Goal: Task Accomplishment & Management: Use online tool/utility

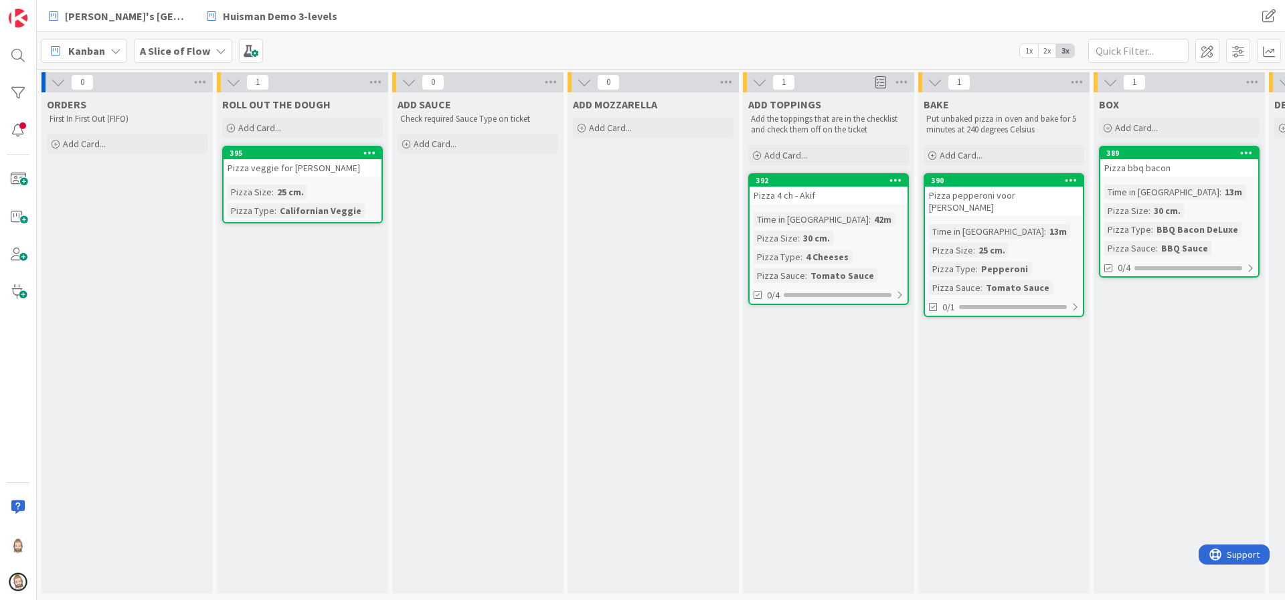
click at [900, 176] on icon at bounding box center [895, 179] width 13 height 9
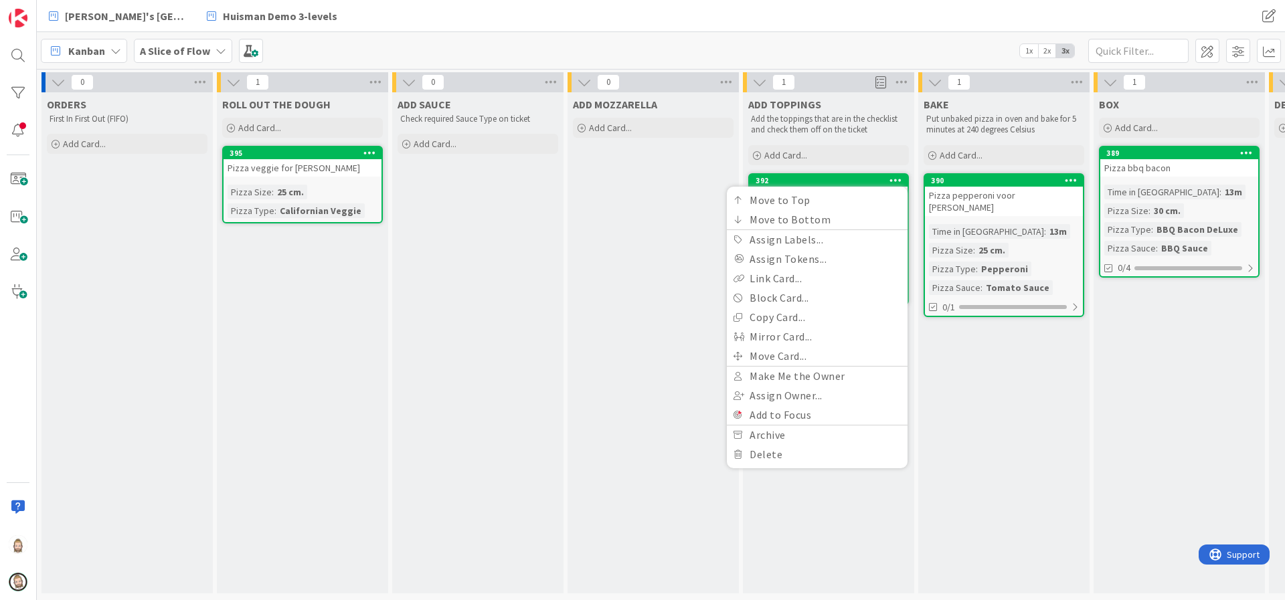
click at [705, 203] on div "ADD MOZZARELLA Add Card..." at bounding box center [652, 342] width 171 height 501
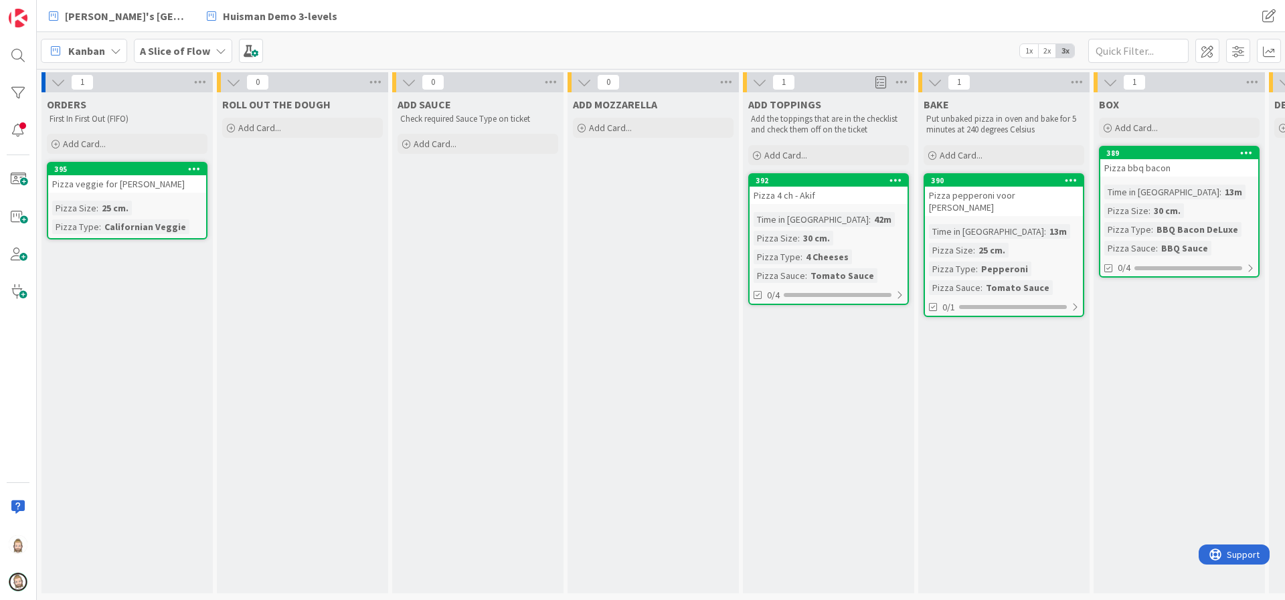
click at [163, 186] on div "Pizza veggie for [PERSON_NAME]" at bounding box center [127, 183] width 158 height 17
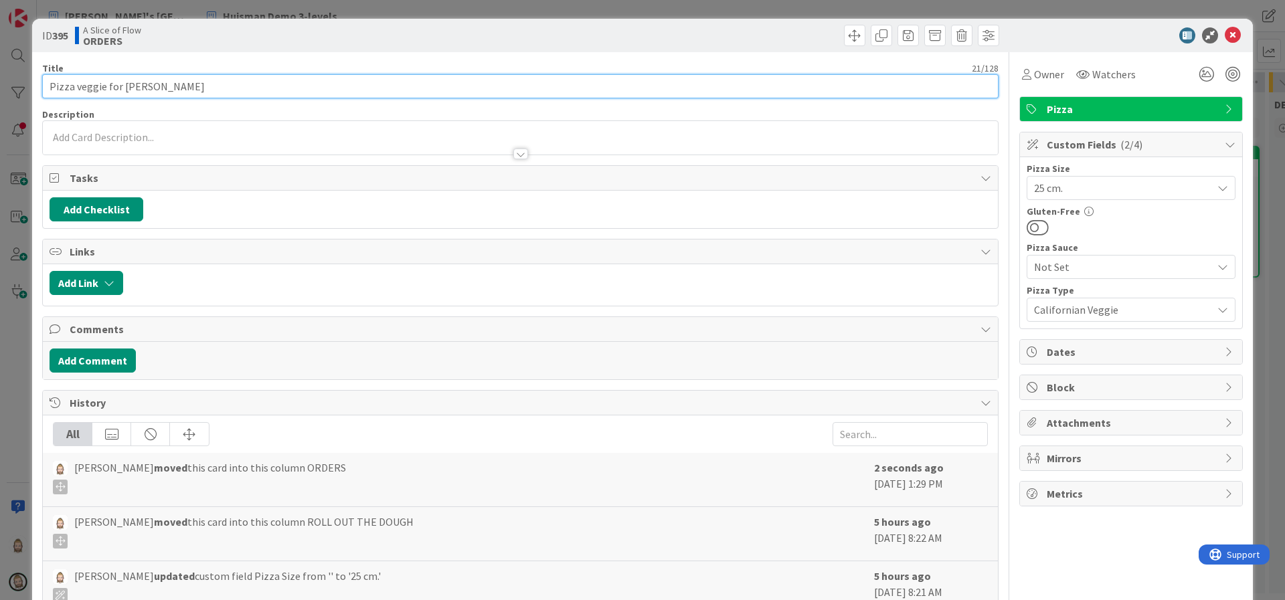
click at [290, 87] on input "Pizza veggie for [PERSON_NAME]" at bounding box center [520, 86] width 956 height 24
type input "Pizza veggie for [PERSON_NAME]."
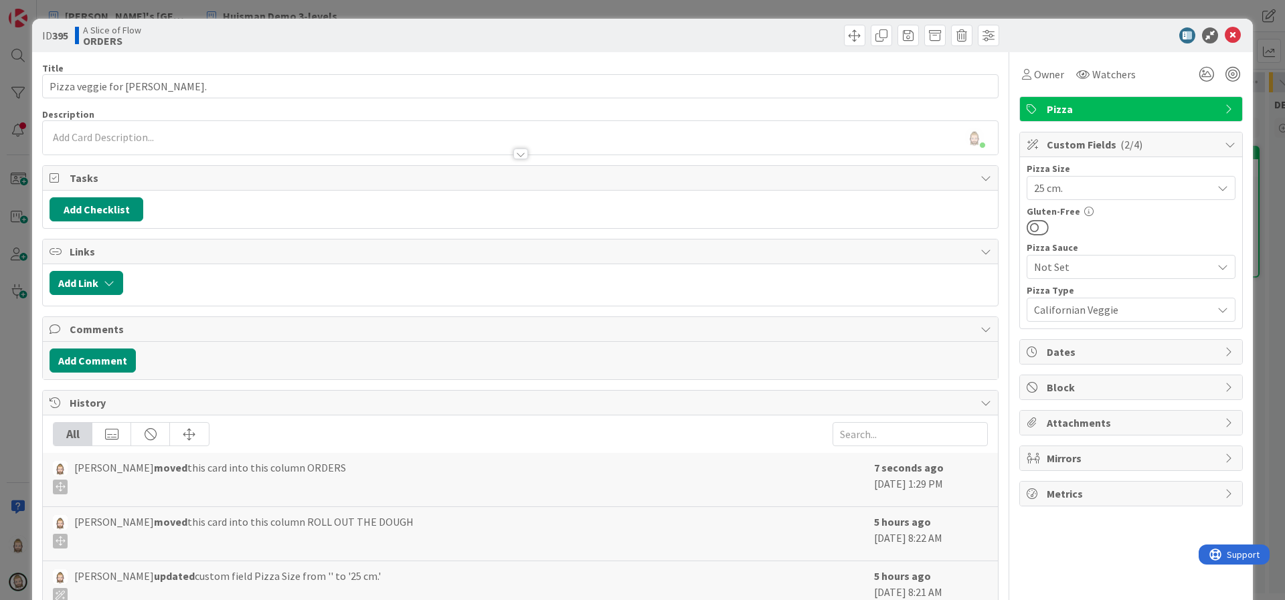
click at [304, 132] on div "[PERSON_NAME] just joined" at bounding box center [520, 137] width 955 height 33
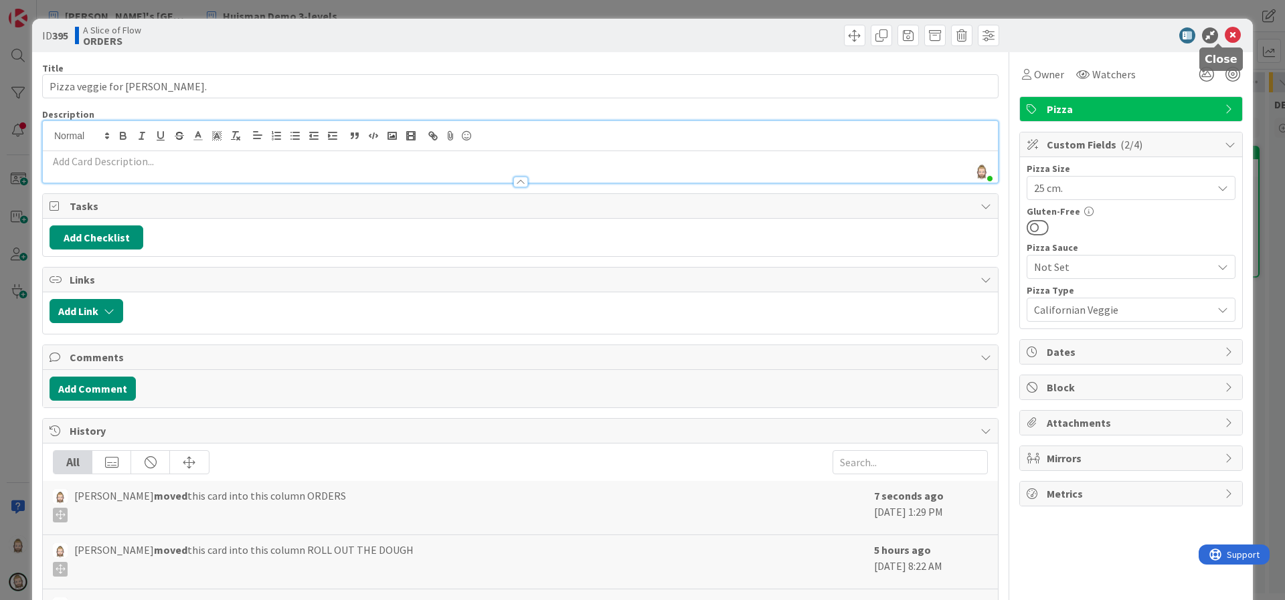
click at [1224, 37] on icon at bounding box center [1232, 35] width 16 height 16
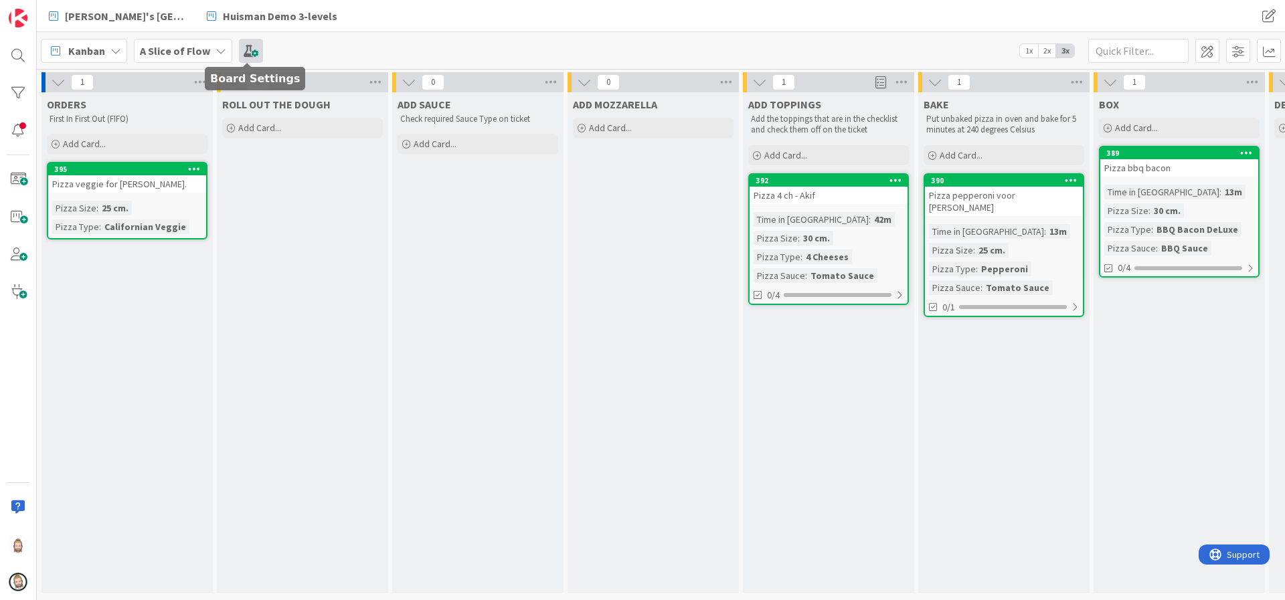
click at [245, 53] on span at bounding box center [251, 51] width 24 height 24
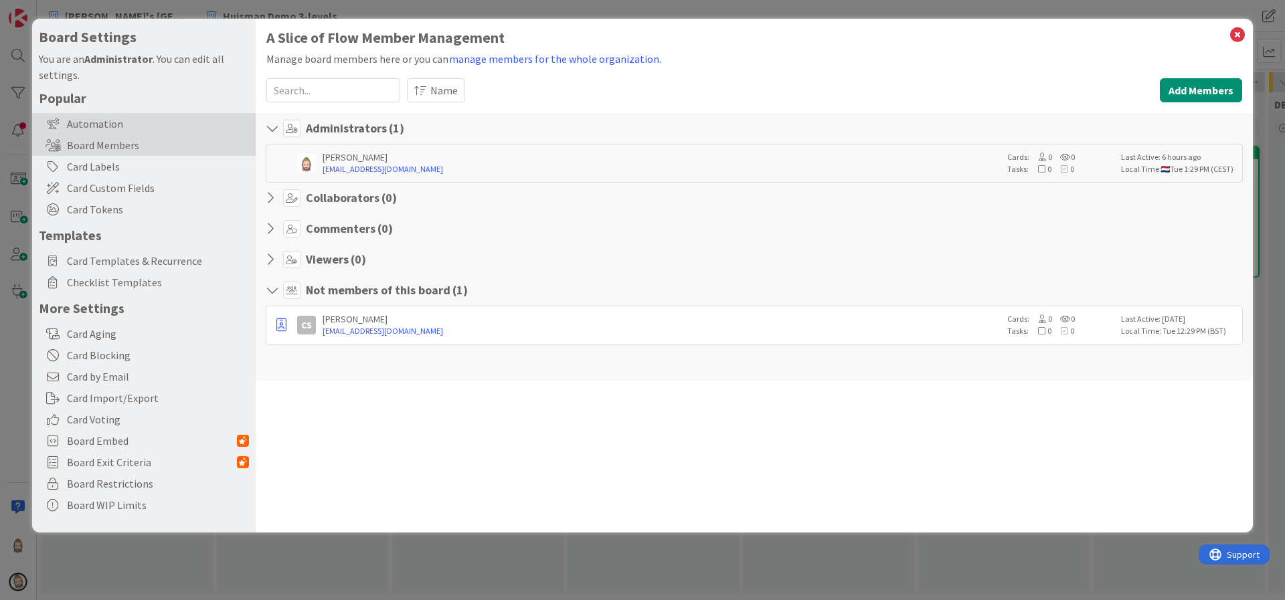
click at [144, 122] on div "Automation" at bounding box center [143, 123] width 223 height 21
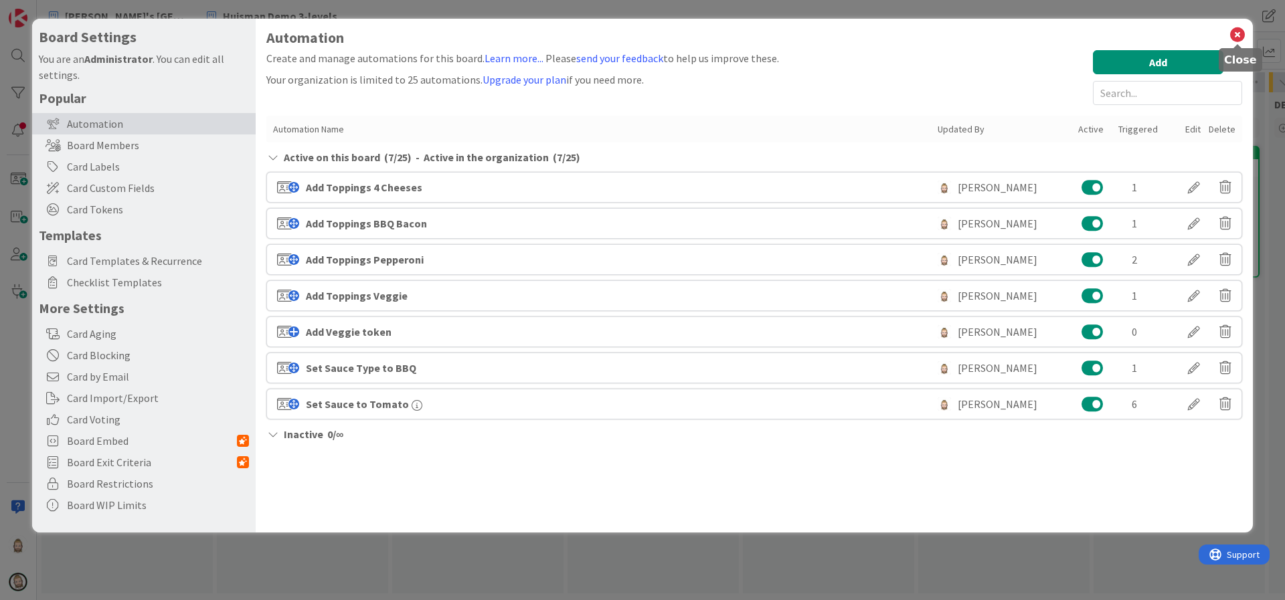
click at [1234, 33] on icon at bounding box center [1236, 34] width 17 height 19
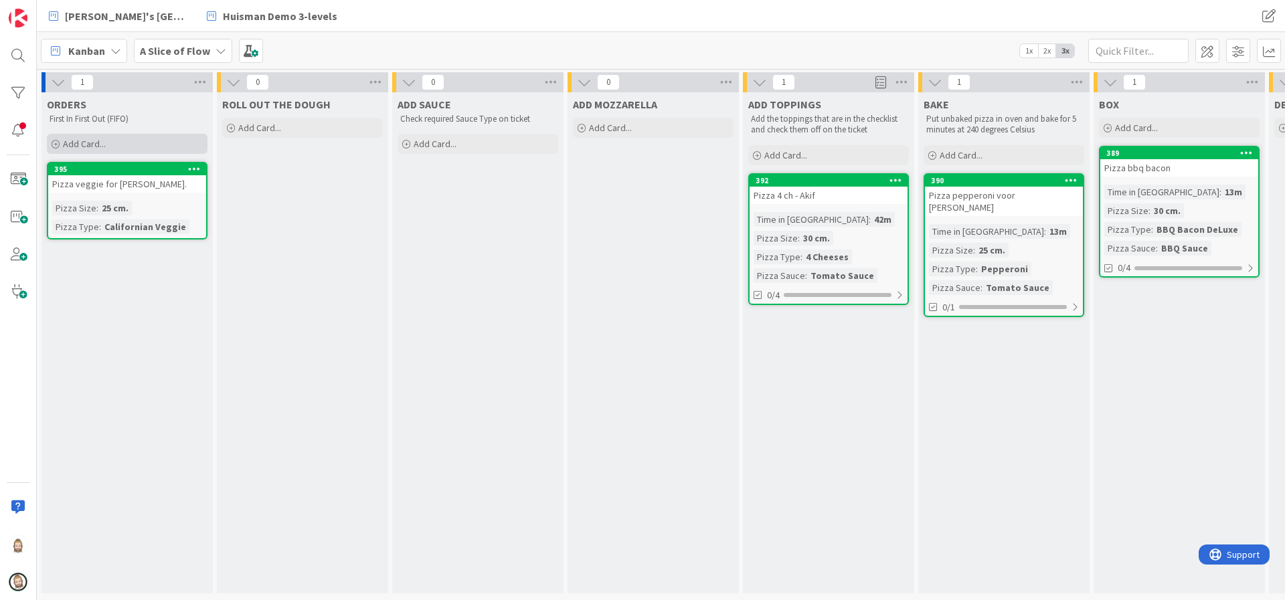
click at [118, 142] on div "Add Card..." at bounding box center [127, 144] width 161 height 20
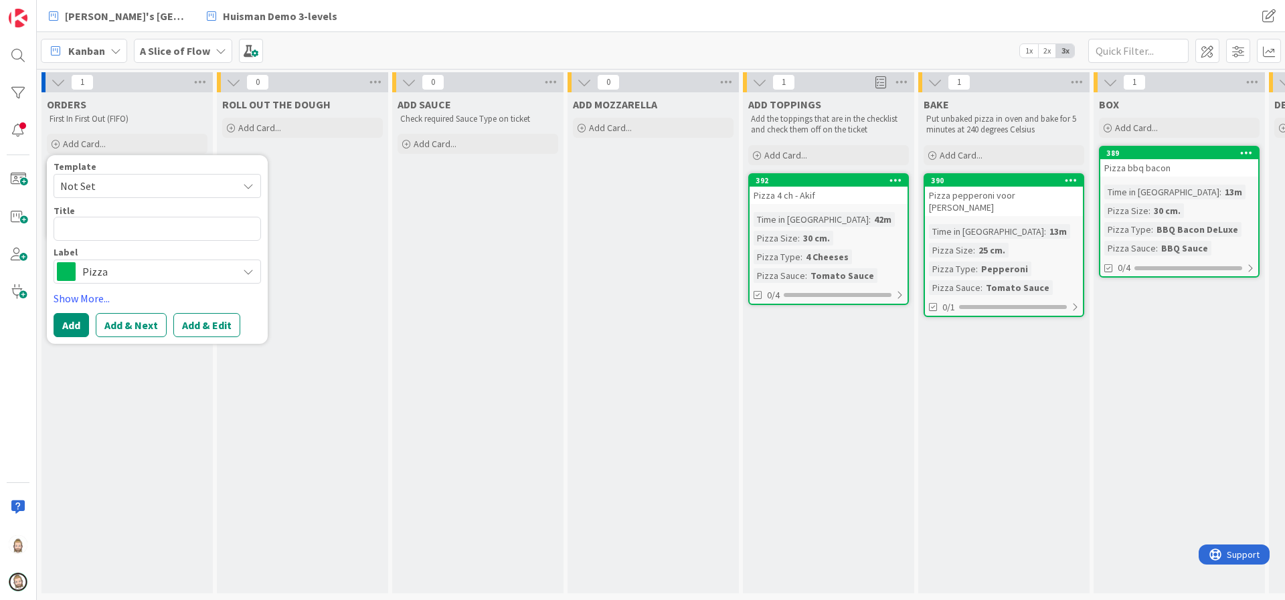
click at [130, 184] on span "Not Set" at bounding box center [143, 185] width 167 height 17
click at [130, 236] on span "Pizza" at bounding box center [167, 243] width 191 height 17
type textarea "x"
type textarea "Pizza"
click at [135, 226] on textarea "Pizza" at bounding box center [157, 229] width 207 height 24
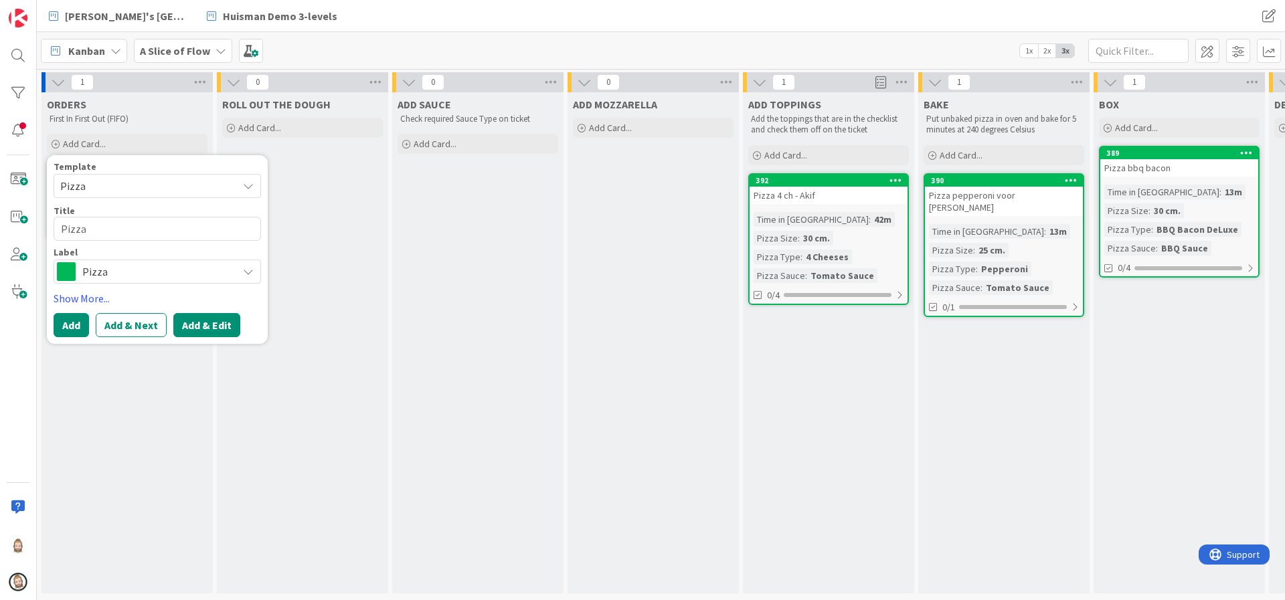
click at [209, 325] on button "Add & Edit" at bounding box center [206, 325] width 67 height 24
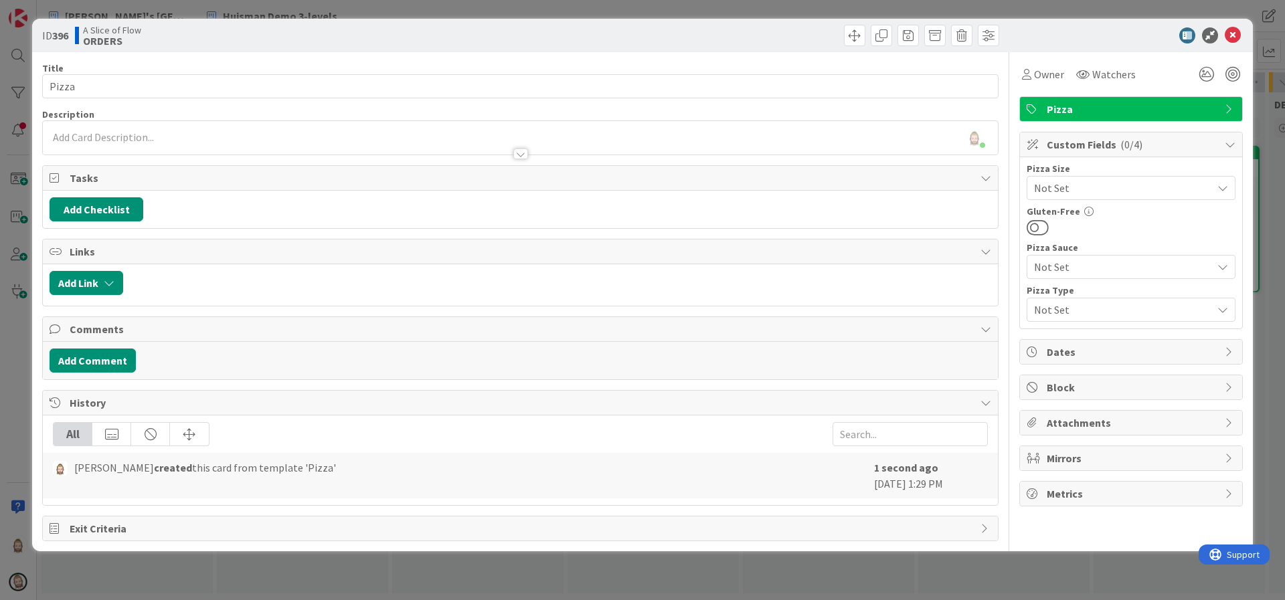
click at [1099, 304] on span "Not Set" at bounding box center [1119, 309] width 171 height 19
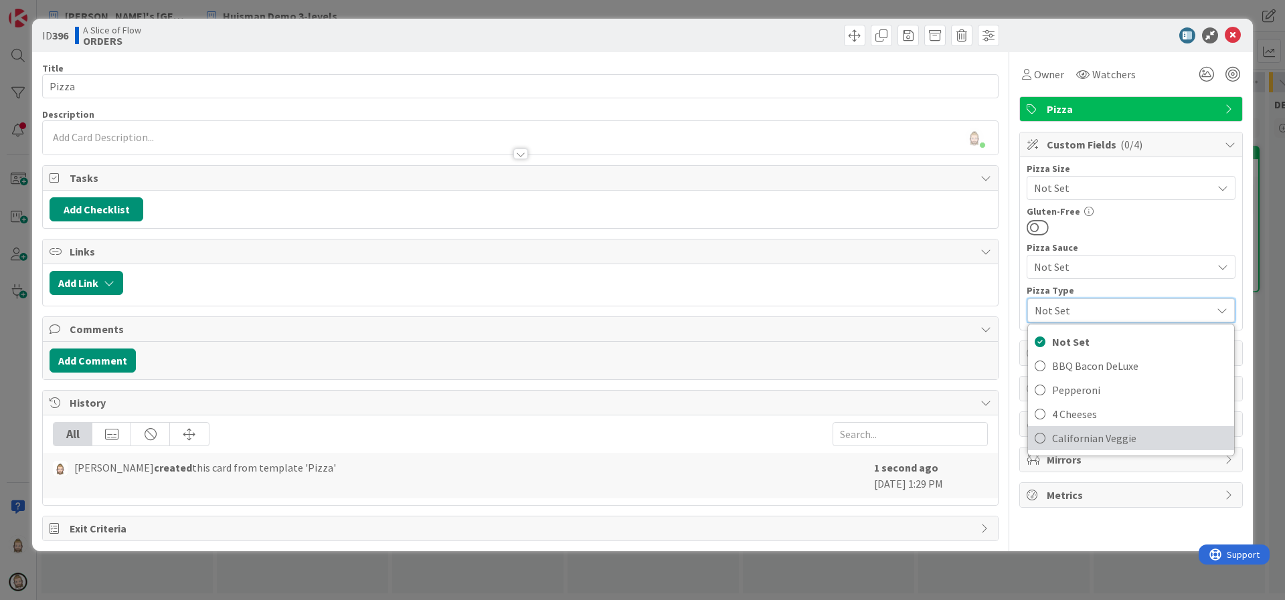
click at [1117, 438] on span "Californian Veggie" at bounding box center [1139, 438] width 175 height 20
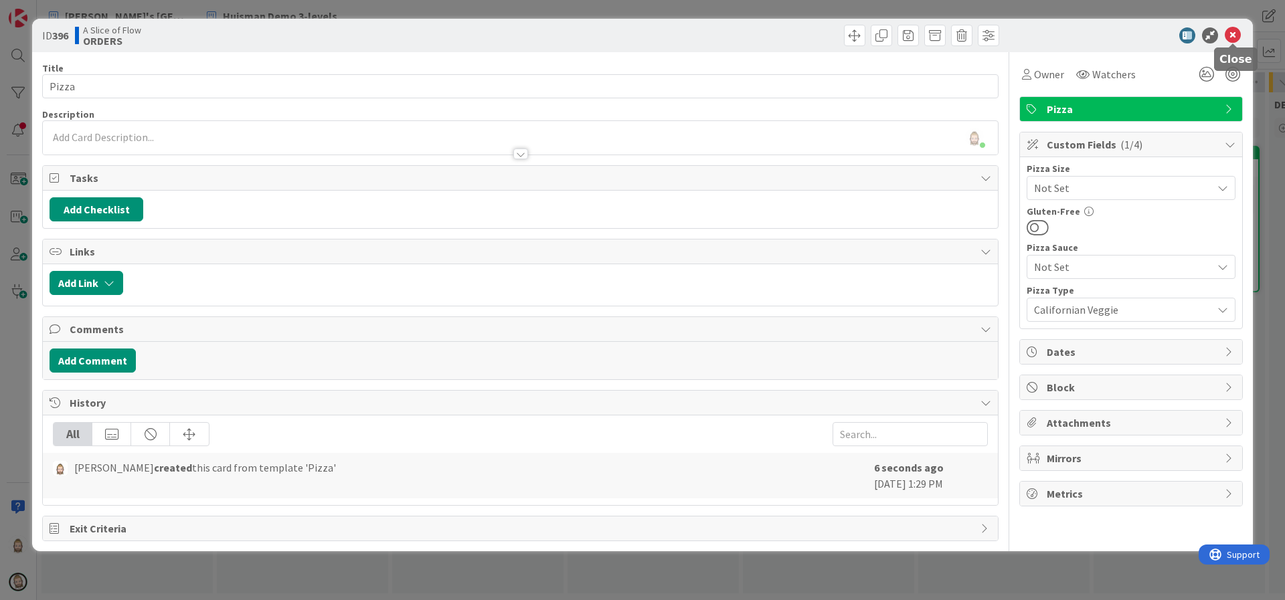
click at [1236, 35] on icon at bounding box center [1232, 35] width 16 height 16
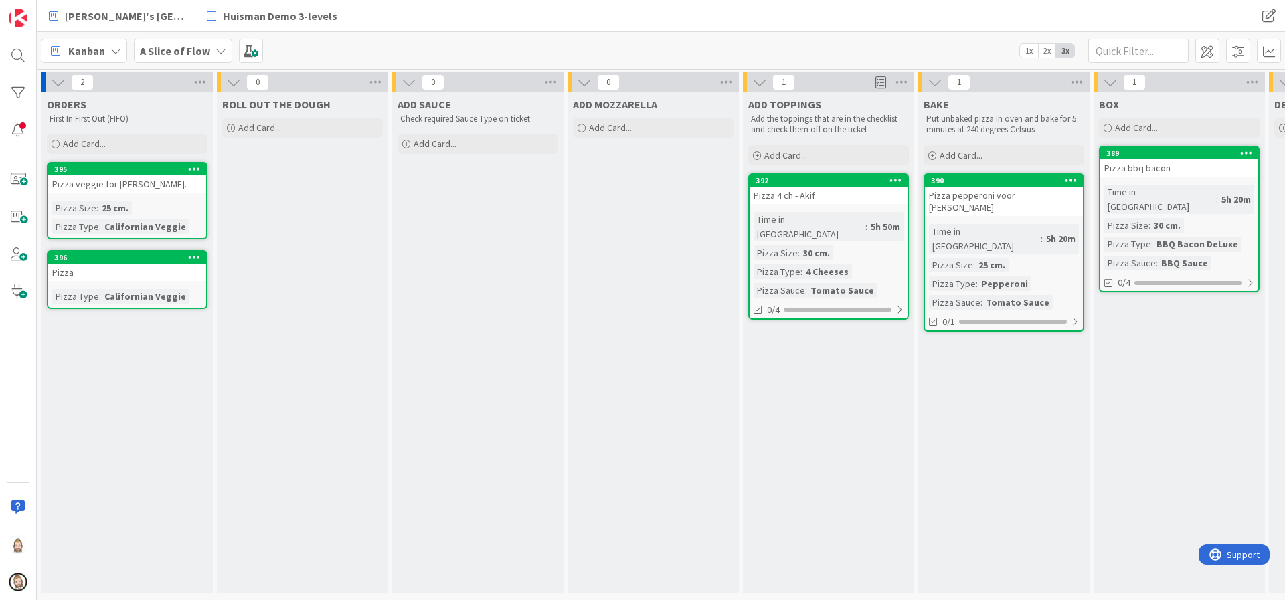
click at [193, 256] on icon at bounding box center [194, 256] width 13 height 9
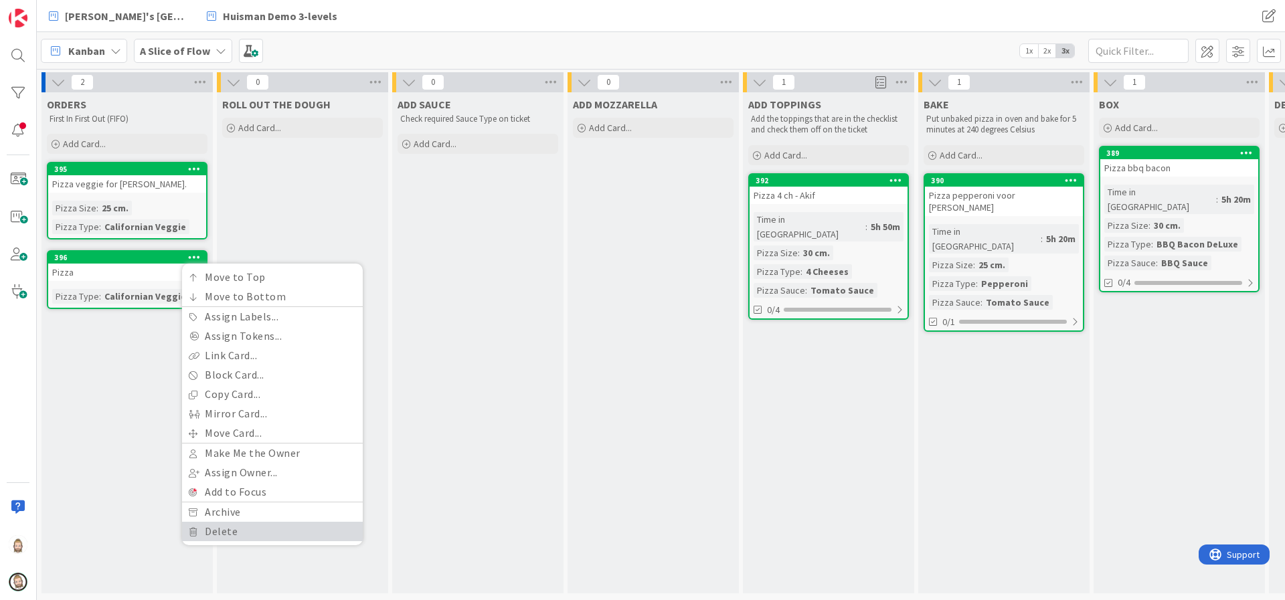
click at [287, 523] on link "Delete" at bounding box center [272, 531] width 181 height 19
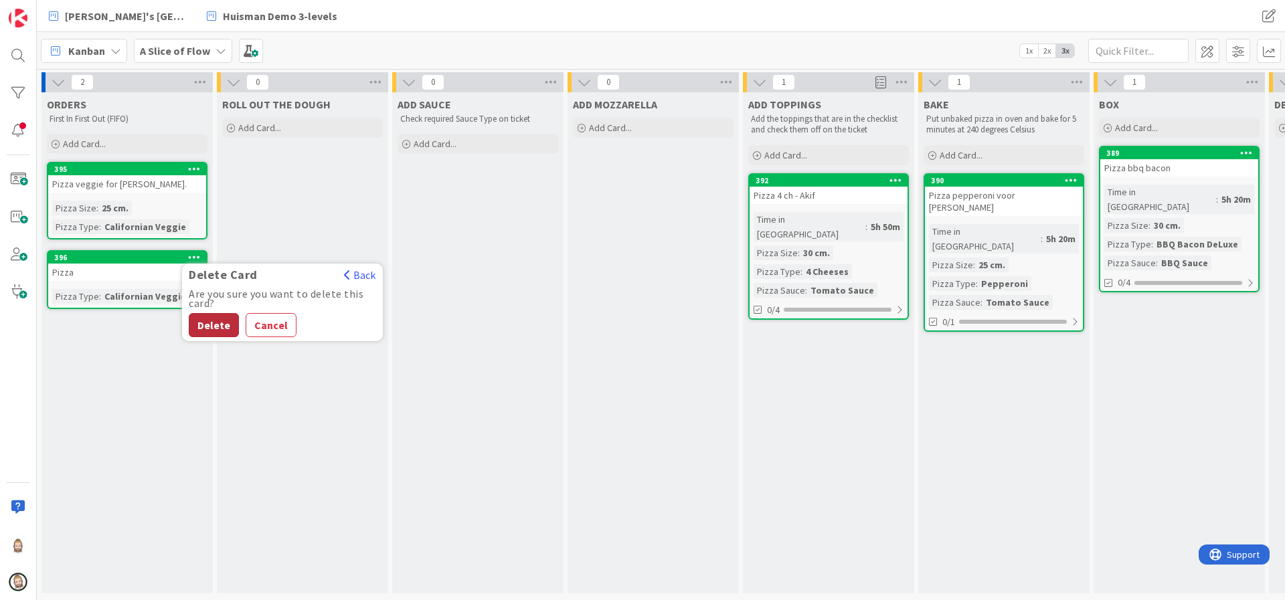
click at [217, 322] on button "Delete" at bounding box center [214, 325] width 50 height 24
